Goal: Task Accomplishment & Management: Use online tool/utility

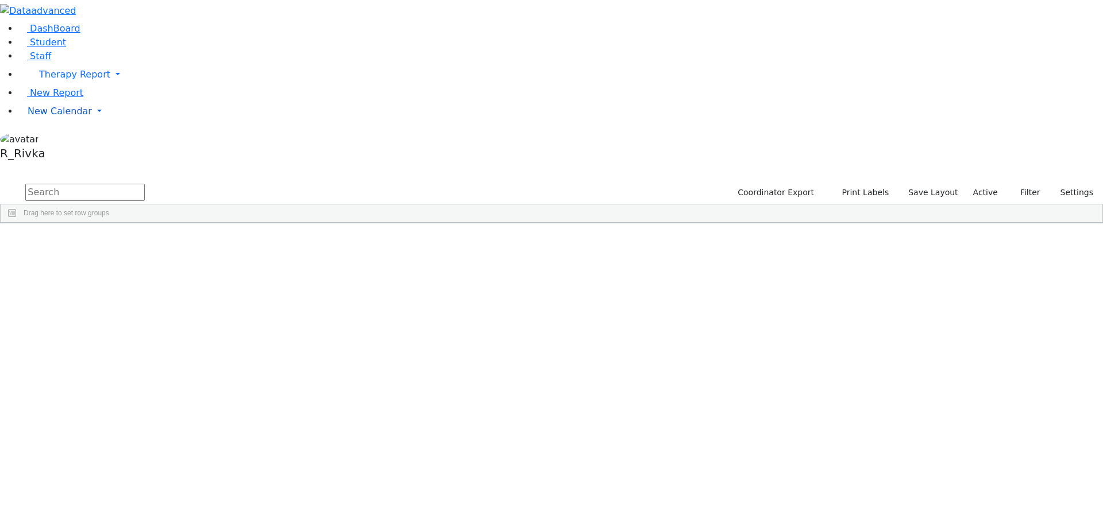
click at [64, 117] on span "New Calendar" at bounding box center [60, 111] width 64 height 11
click at [66, 141] on link "Calendar" at bounding box center [45, 135] width 41 height 14
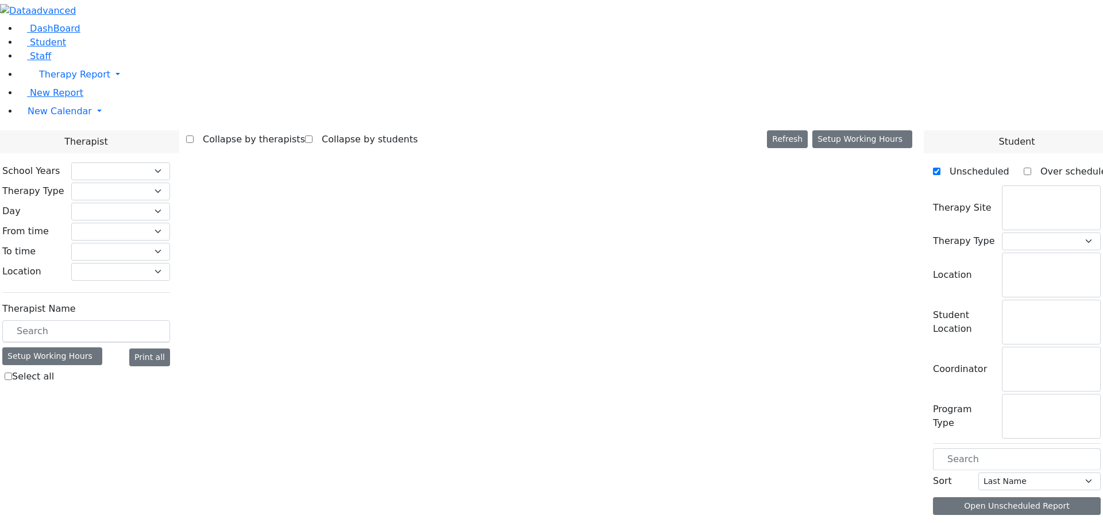
checkbox input "false"
select select "212"
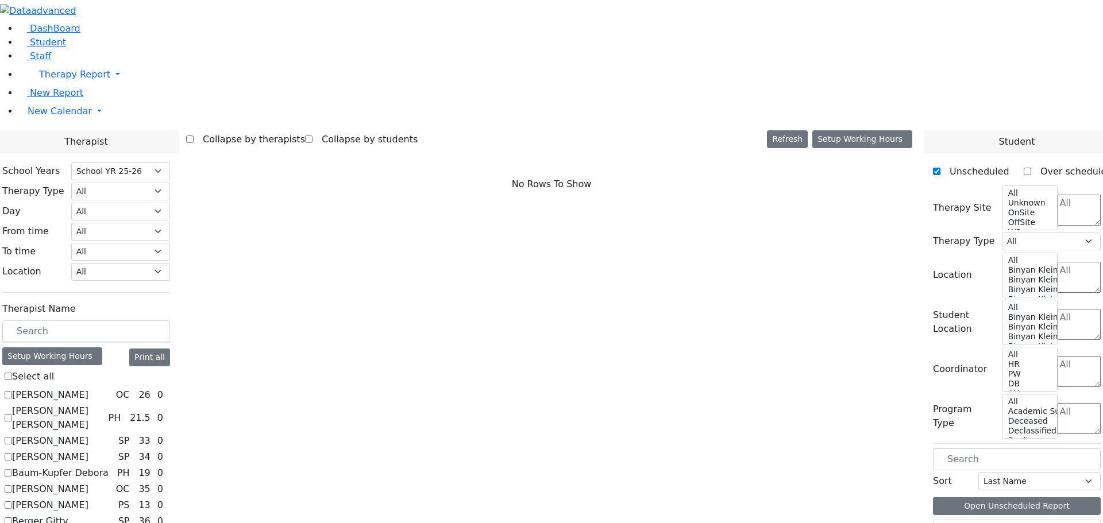
click at [88, 388] on label "[PERSON_NAME]" at bounding box center [50, 395] width 76 height 14
click at [12, 391] on input "[PERSON_NAME]" at bounding box center [8, 394] width 7 height 7
checkbox input "true"
select select "1"
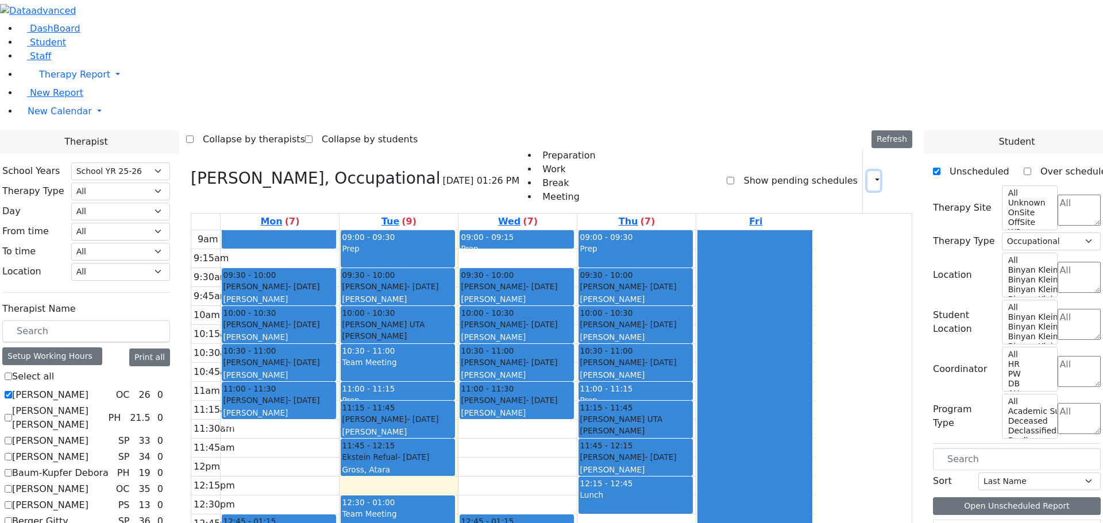
click at [870, 175] on icon "button" at bounding box center [870, 180] width 0 height 11
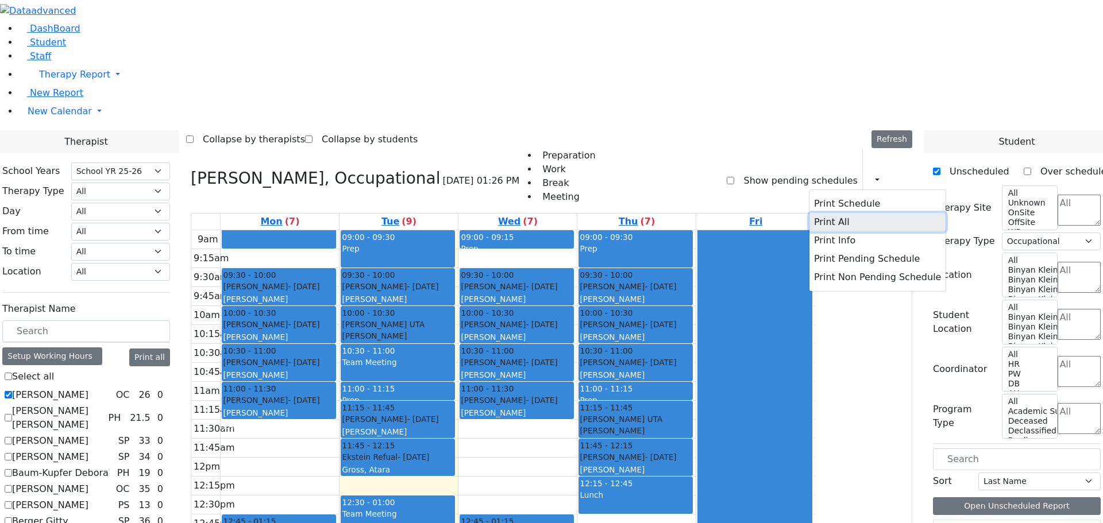
click at [837, 213] on button "Print All" at bounding box center [877, 222] width 136 height 18
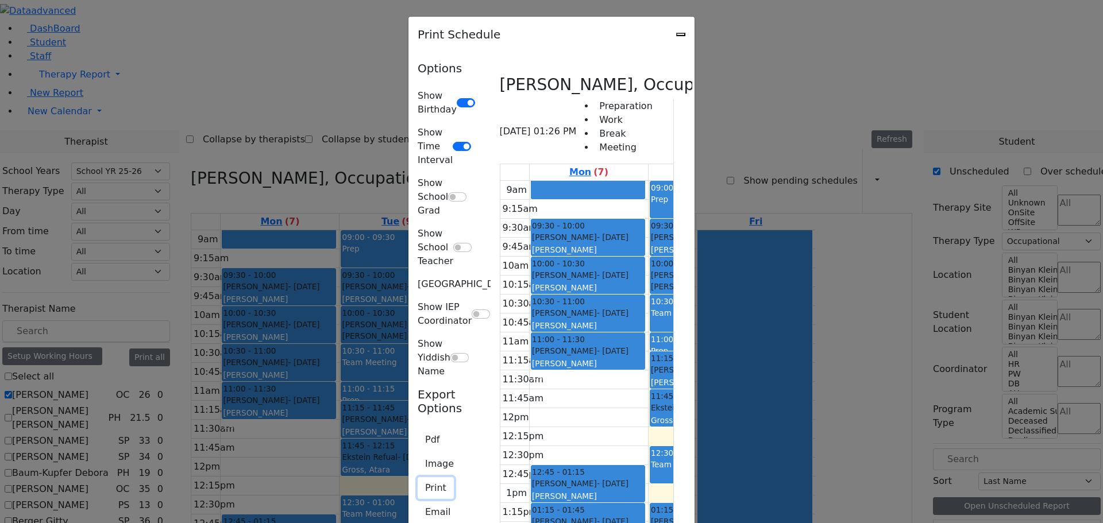
click at [418, 477] on button "Print" at bounding box center [436, 488] width 36 height 22
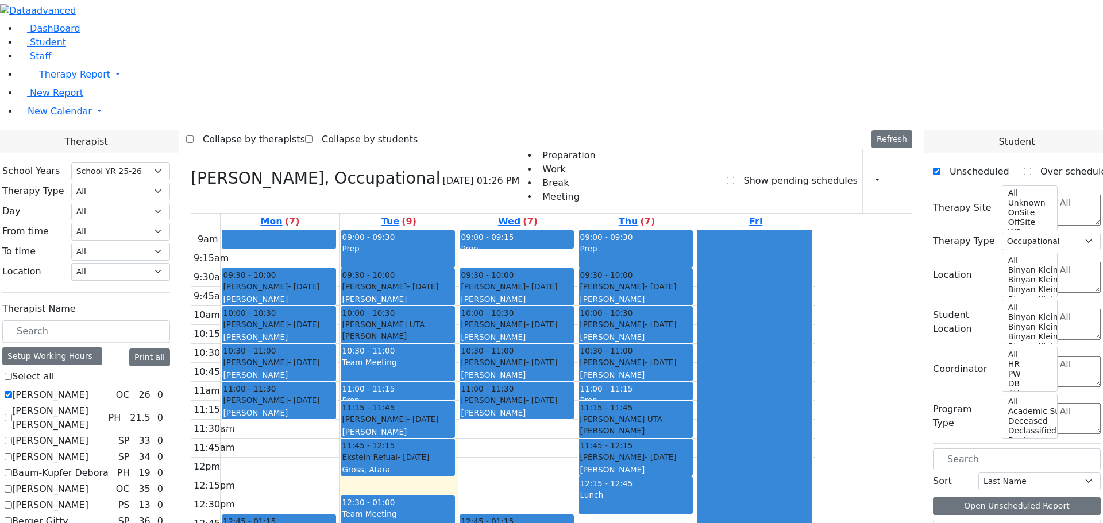
click at [88, 388] on label "[PERSON_NAME]" at bounding box center [50, 395] width 76 height 14
click at [12, 391] on input "[PERSON_NAME]" at bounding box center [8, 394] width 7 height 7
checkbox input "false"
select select
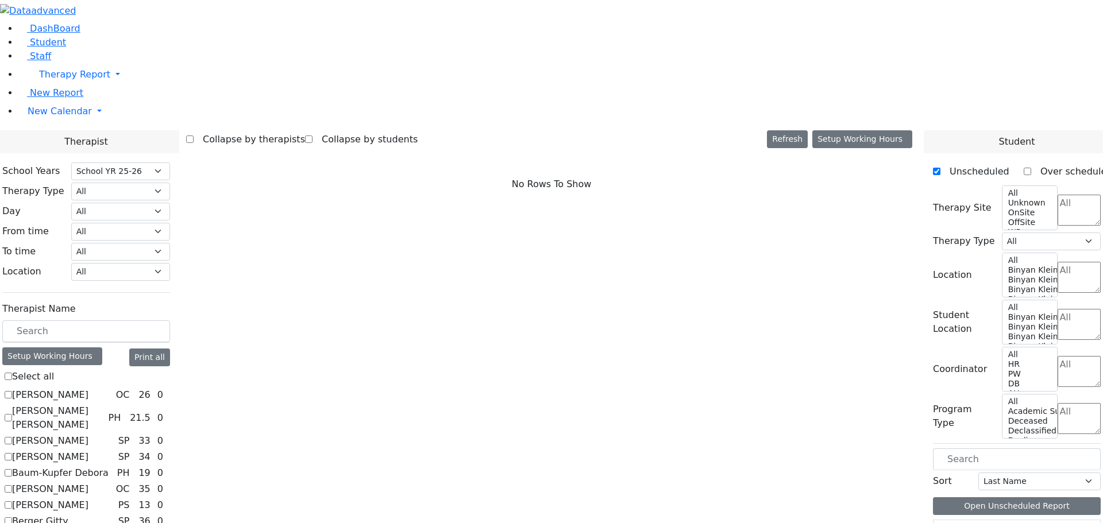
scroll to position [1076, 0]
checkbox input "true"
select select "3"
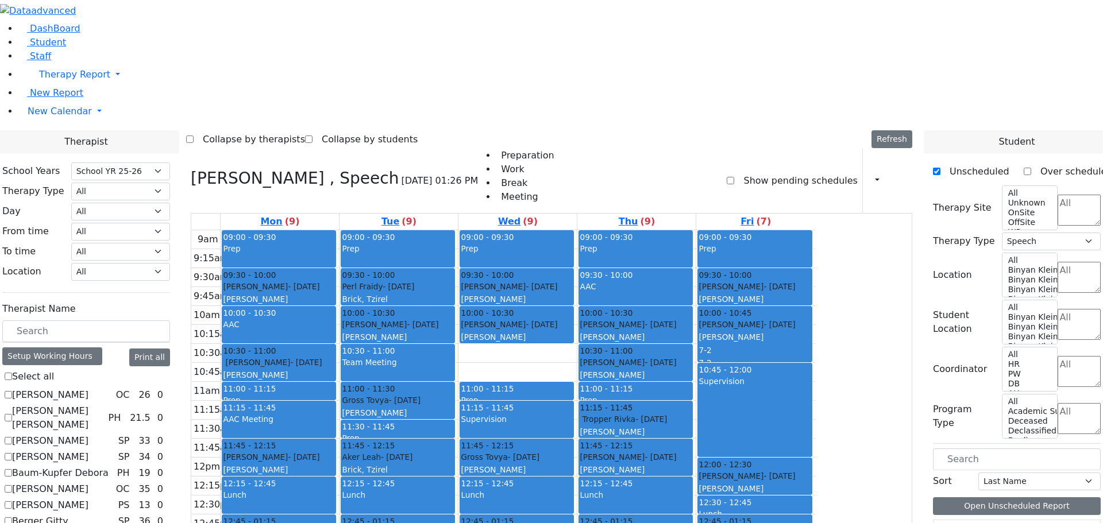
drag, startPoint x: 605, startPoint y: 200, endPoint x: 614, endPoint y: 132, distance: 69.5
click at [577, 230] on div "09:00 - 09:30 Prep 09:30 - 10:00 [PERSON_NAME] - [DATE] [PERSON_NAME] 10:00 - 1…" at bounding box center [517, 457] width 118 height 455
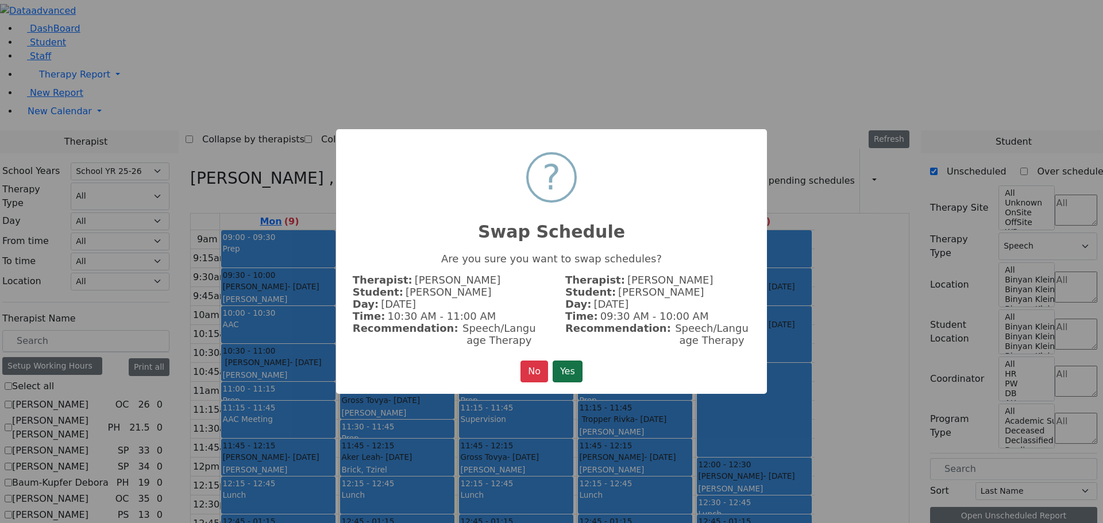
click at [569, 372] on button "Yes" at bounding box center [568, 372] width 30 height 22
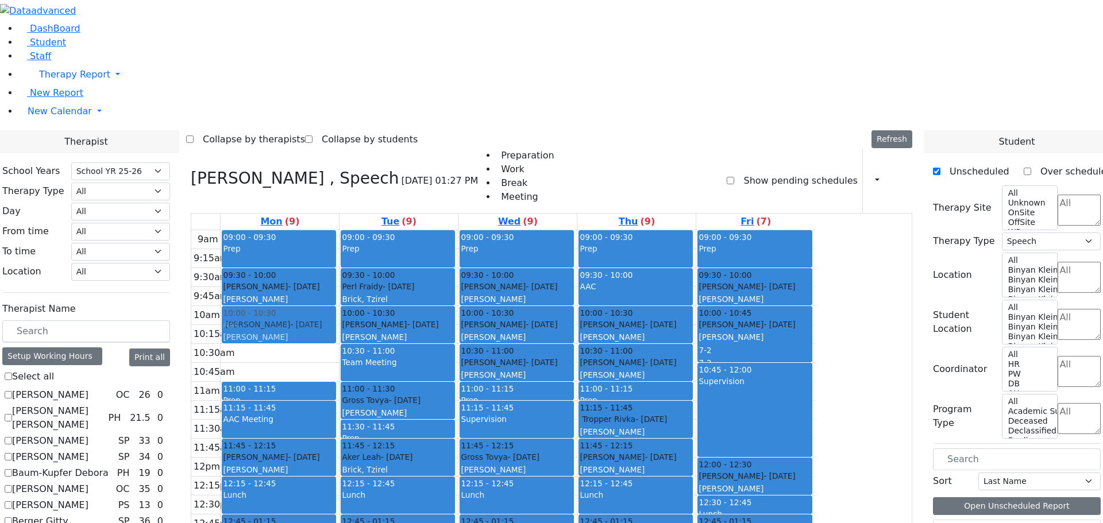
drag, startPoint x: 399, startPoint y: 202, endPoint x: 408, endPoint y: 168, distance: 35.0
click at [339, 230] on div "09:00 - 09:30 Prep 09:30 - 10:00 [PERSON_NAME] - [DATE] [PERSON_NAME] 10:00 - 1…" at bounding box center [280, 457] width 118 height 455
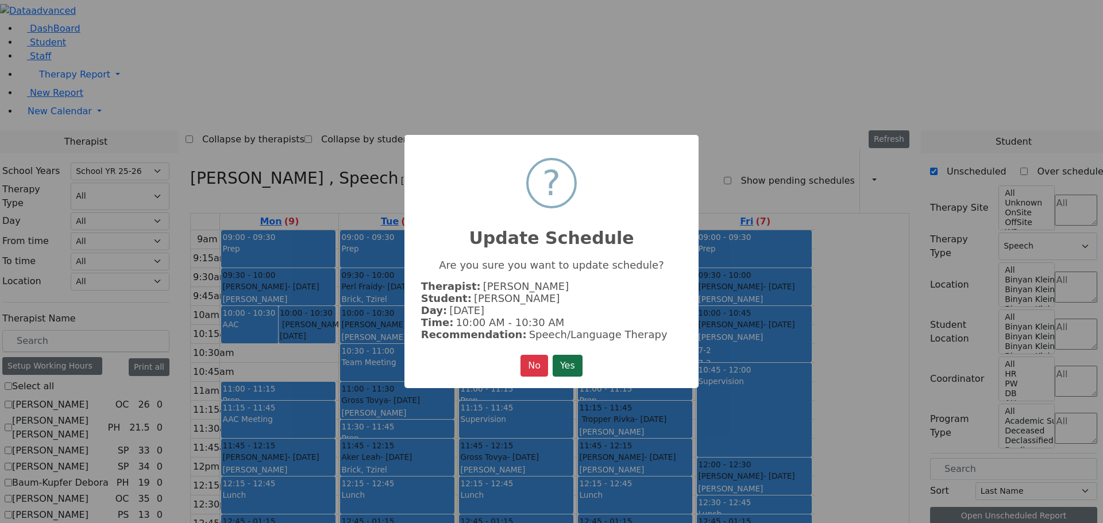
click at [562, 368] on button "Yes" at bounding box center [568, 366] width 30 height 22
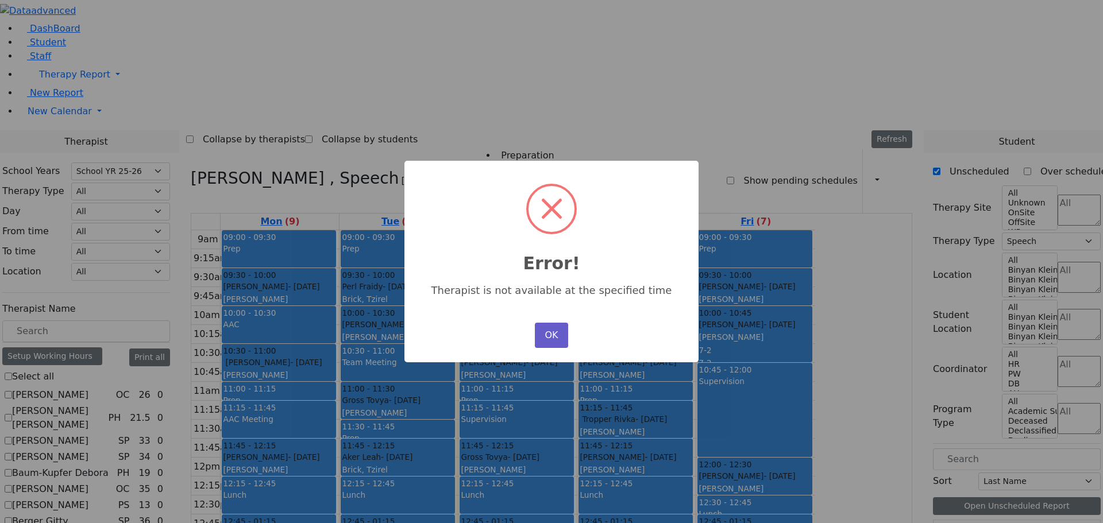
click at [556, 333] on button "OK" at bounding box center [551, 335] width 33 height 25
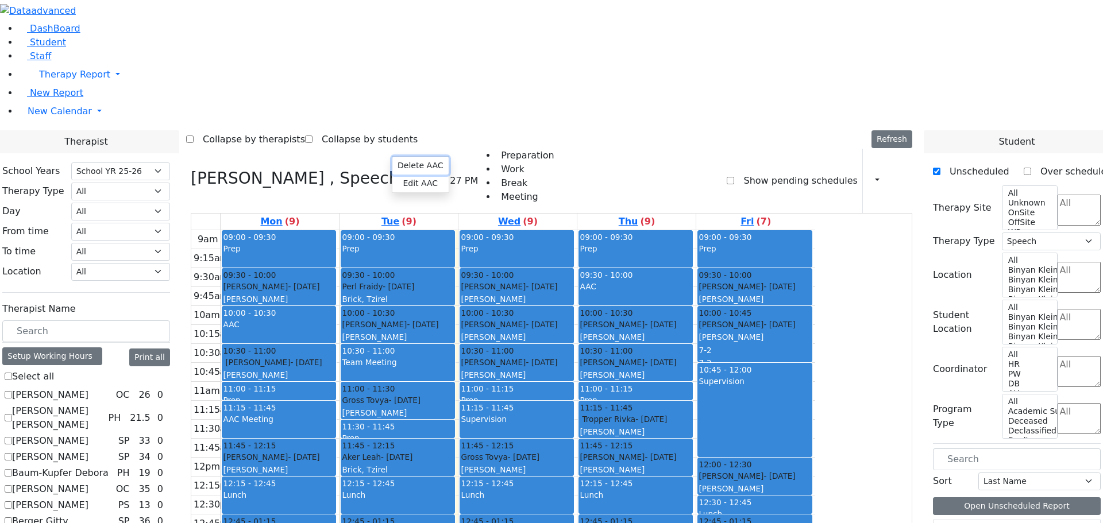
click at [406, 161] on button "Delete AAC" at bounding box center [420, 166] width 56 height 18
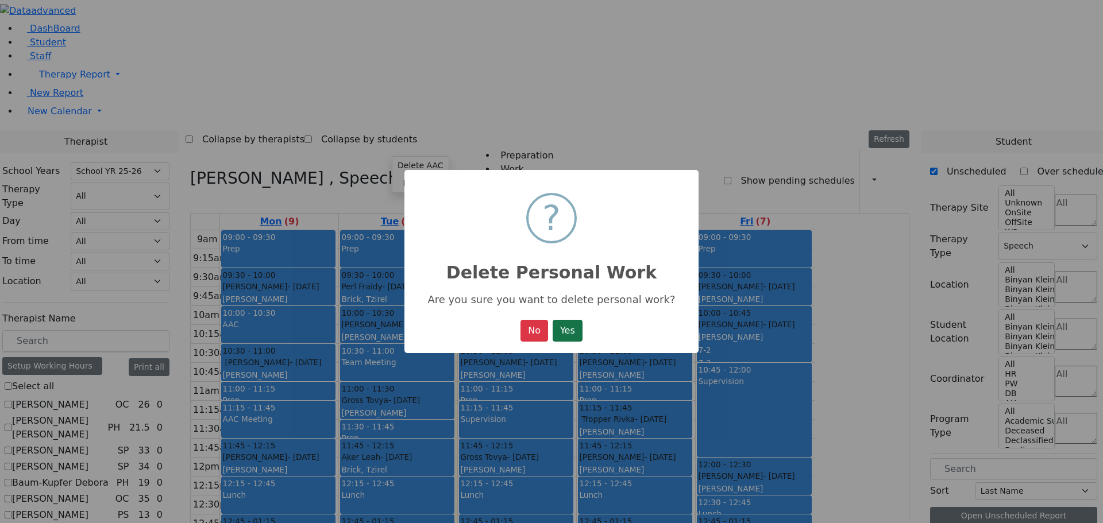
click at [572, 329] on button "Yes" at bounding box center [568, 331] width 30 height 22
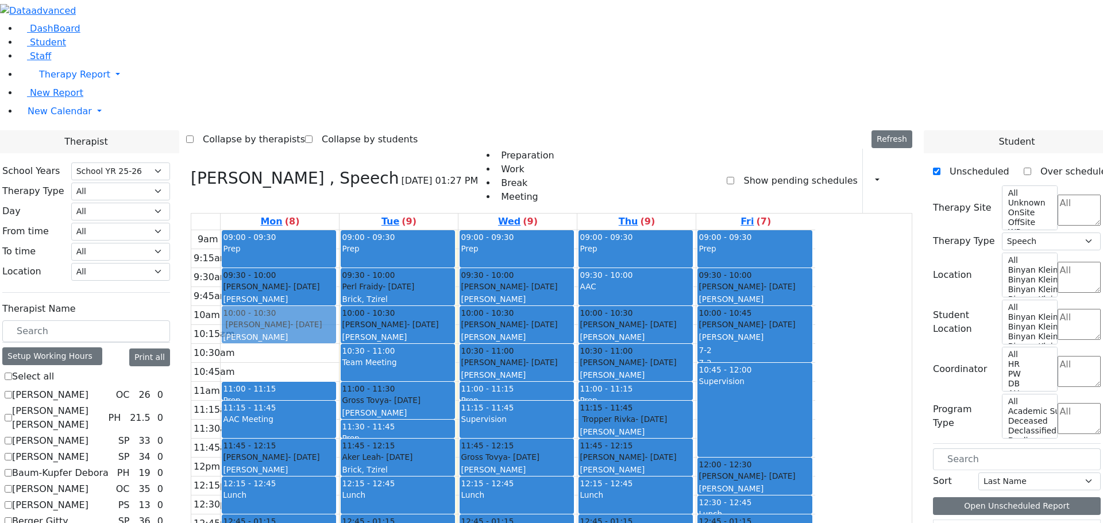
drag, startPoint x: 385, startPoint y: 204, endPoint x: 385, endPoint y: 162, distance: 41.9
click at [339, 230] on div "09:00 - 09:30 Prep 09:30 - 10:00 [PERSON_NAME] - [DATE] [PERSON_NAME] 10:30 - 1…" at bounding box center [280, 457] width 118 height 455
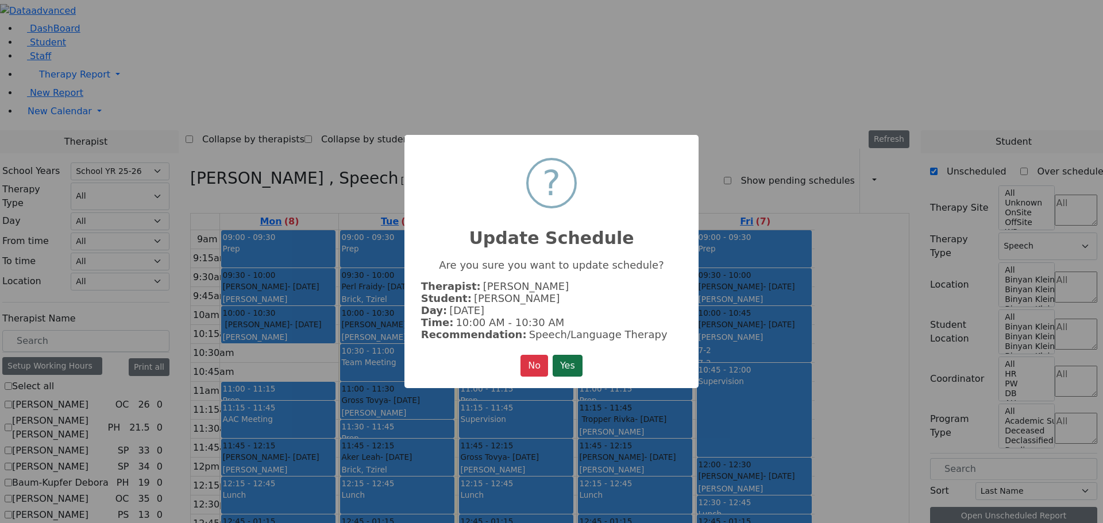
click at [579, 359] on button "Yes" at bounding box center [568, 366] width 30 height 22
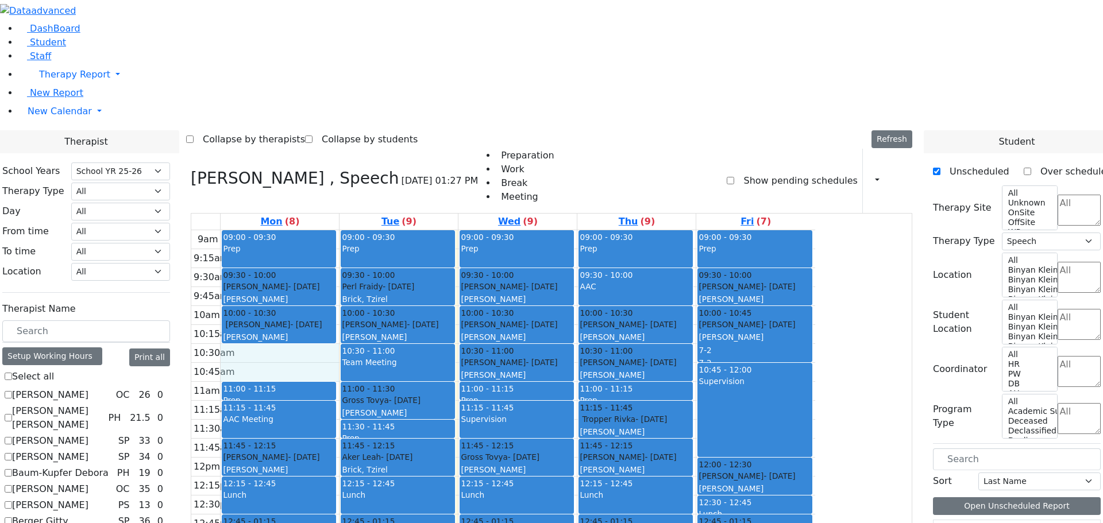
drag, startPoint x: 385, startPoint y: 193, endPoint x: 386, endPoint y: 205, distance: 12.1
click at [386, 230] on div "9am 9:15am 9:30am 9:45am 10am 10:15am 10:30am 10:45am 11am 11:15am 11:30am 11:4…" at bounding box center [503, 457] width 624 height 455
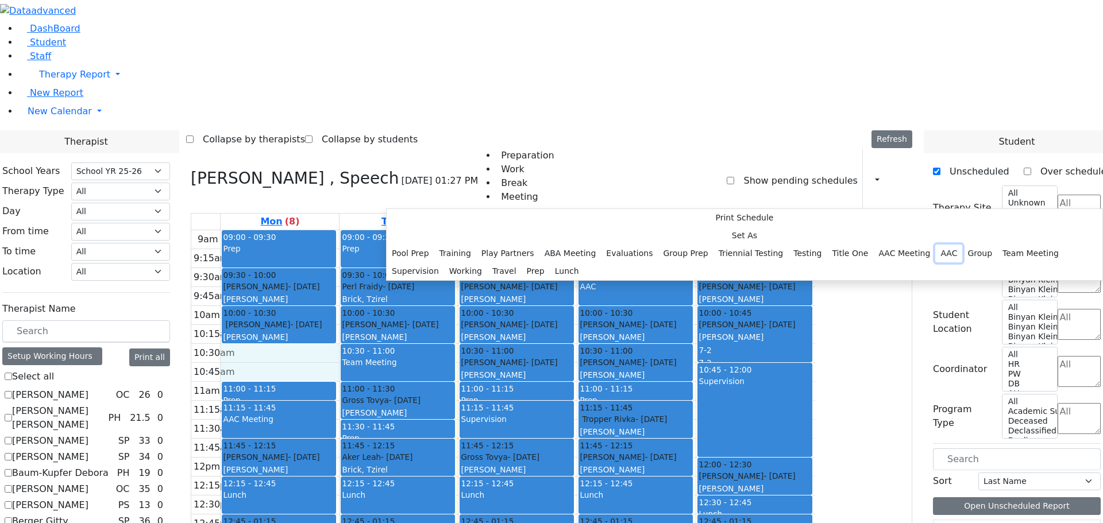
click at [935, 262] on button "AAC" at bounding box center [948, 254] width 27 height 18
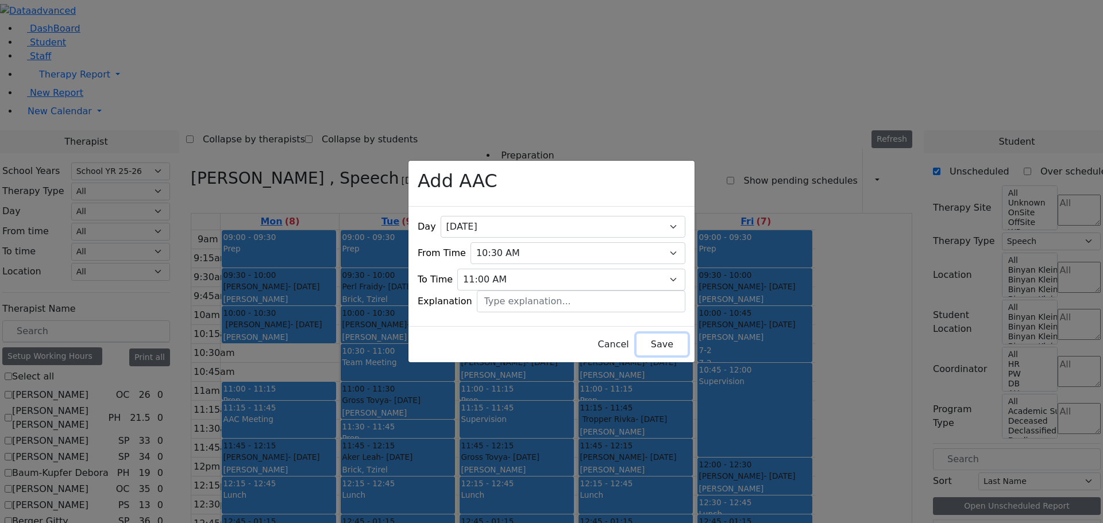
click at [636, 339] on button "Save" at bounding box center [661, 345] width 51 height 22
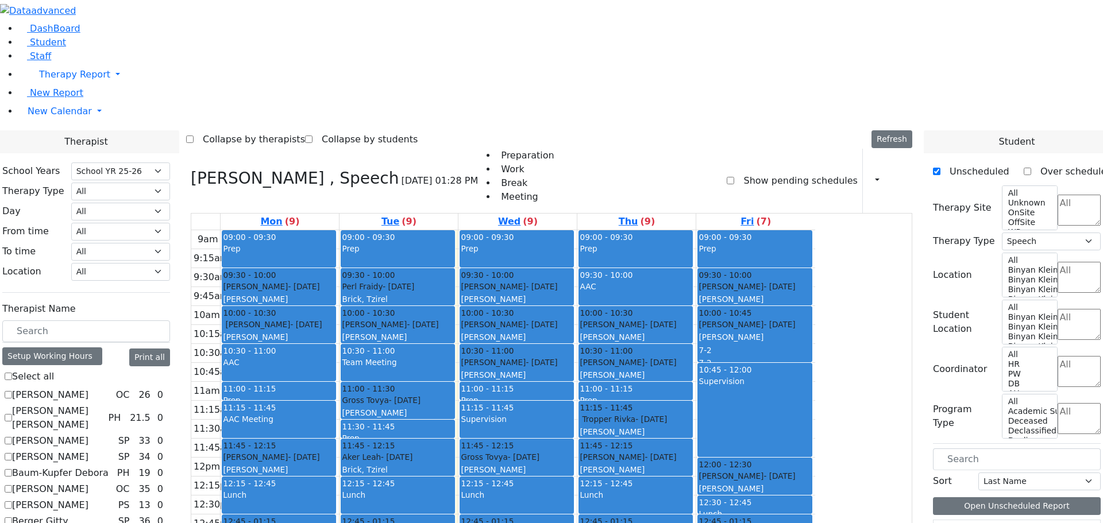
scroll to position [157, 0]
checkbox input "true"
select select
